Goal: Navigation & Orientation: Find specific page/section

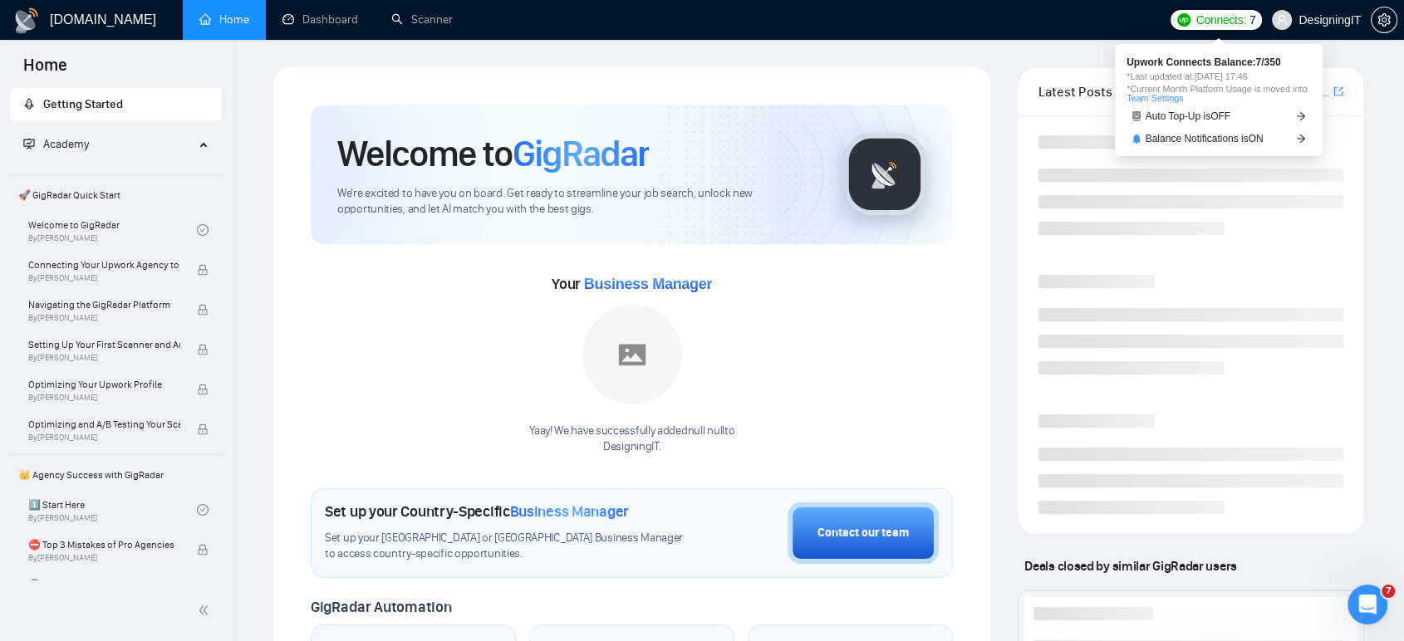
click at [1223, 19] on span "Connects:" at bounding box center [1220, 20] width 50 height 18
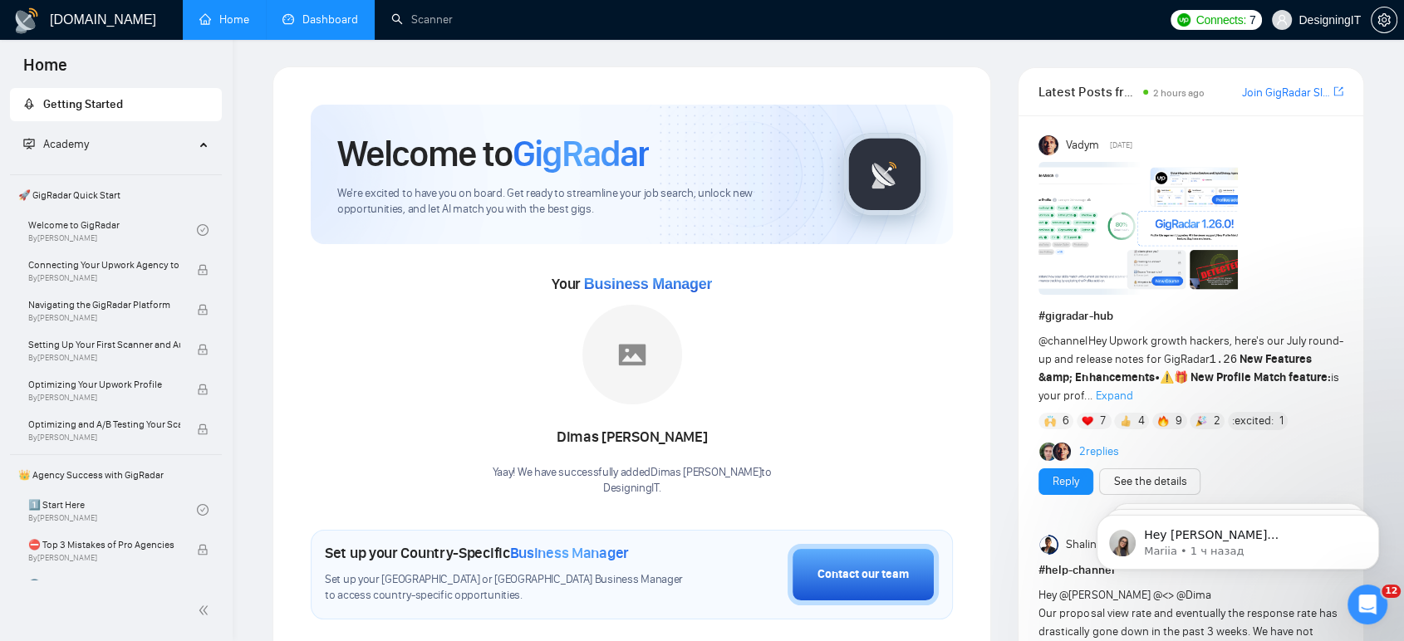
click at [332, 21] on link "Dashboard" at bounding box center [320, 19] width 76 height 14
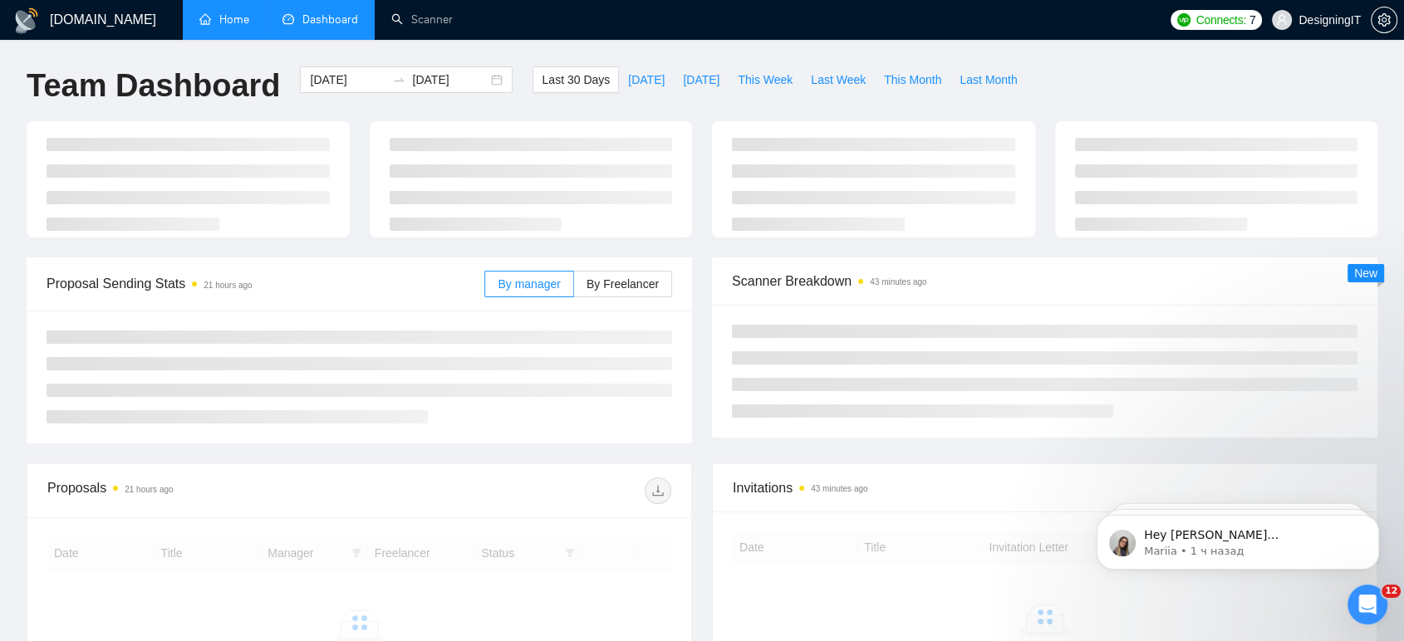
click at [239, 22] on link "Home" at bounding box center [224, 19] width 50 height 14
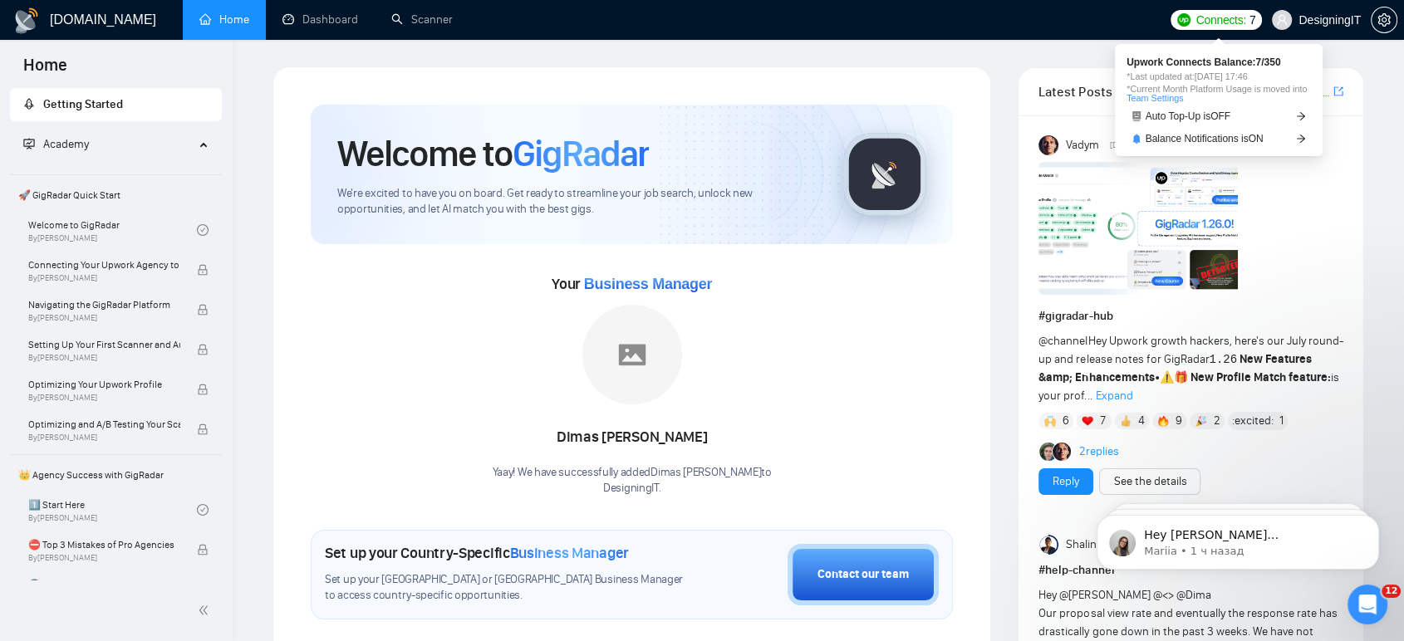
click at [1221, 18] on span "Connects:" at bounding box center [1220, 20] width 50 height 18
click at [1197, 22] on span "Connects: 7" at bounding box center [1215, 20] width 91 height 20
